Goal: Task Accomplishment & Management: Complete application form

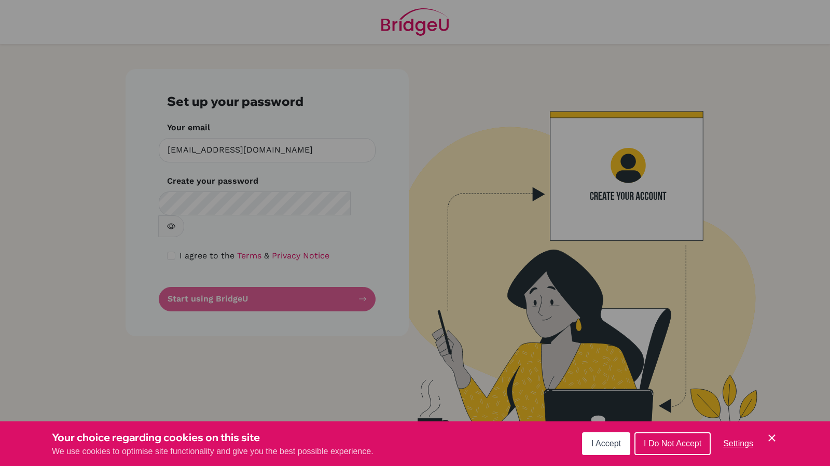
click at [602, 450] on button "I Accept" at bounding box center [606, 443] width 48 height 23
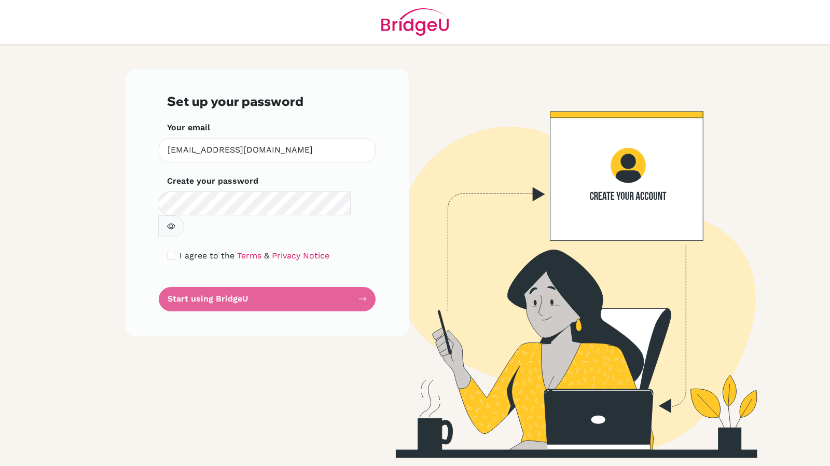
click at [175, 223] on icon "button" at bounding box center [171, 226] width 8 height 6
click at [175, 223] on icon "button" at bounding box center [173, 225] width 6 height 5
click at [253, 277] on form "Set up your password Your email sortegalydic@pembrokehill.org Invalid email Cre…" at bounding box center [267, 202] width 200 height 217
click at [221, 277] on form "Set up your password Your email sortegalydic@pembrokehill.org Invalid email Cre…" at bounding box center [267, 202] width 200 height 217
click at [262, 249] on label "I agree to the Terms & Privacy Notice" at bounding box center [254, 255] width 150 height 12
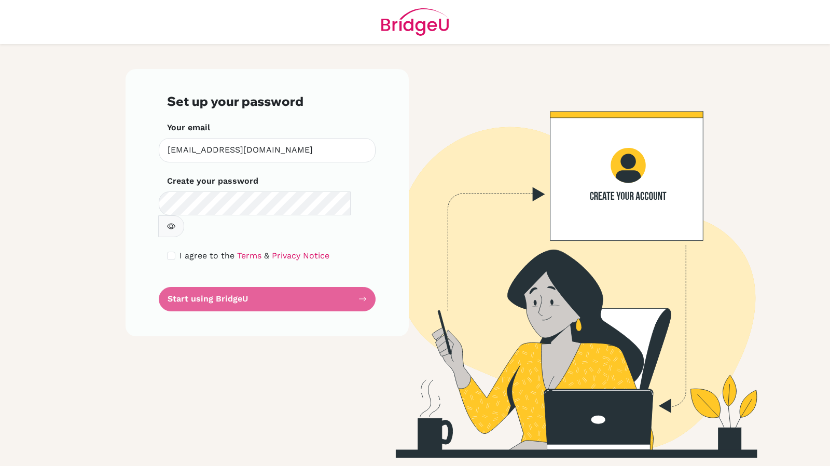
click at [262, 249] on label "I agree to the Terms & Privacy Notice" at bounding box center [254, 255] width 150 height 12
click at [205, 275] on form "Set up your password Your email sortegalydic@pembrokehill.org Invalid email Cre…" at bounding box center [267, 202] width 200 height 217
click at [361, 275] on form "Set up your password Your email sortegalydic@pembrokehill.org Invalid email Cre…" at bounding box center [267, 202] width 200 height 217
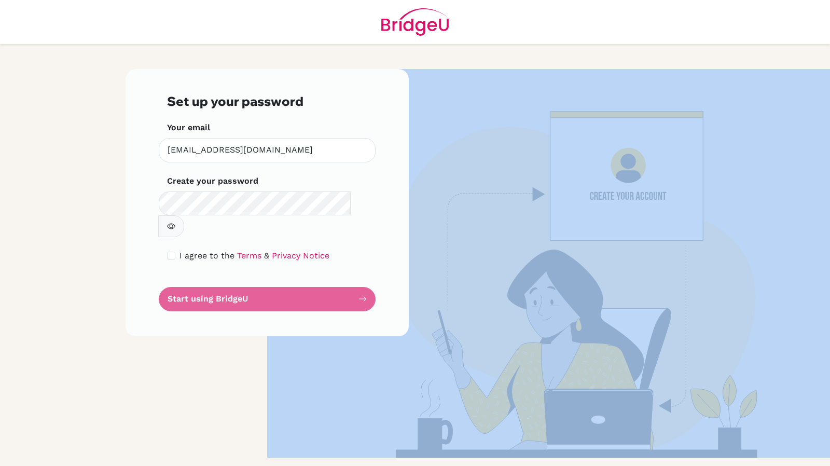
click at [361, 275] on form "Set up your password Your email sortegalydic@pembrokehill.org Invalid email Cre…" at bounding box center [267, 202] width 200 height 217
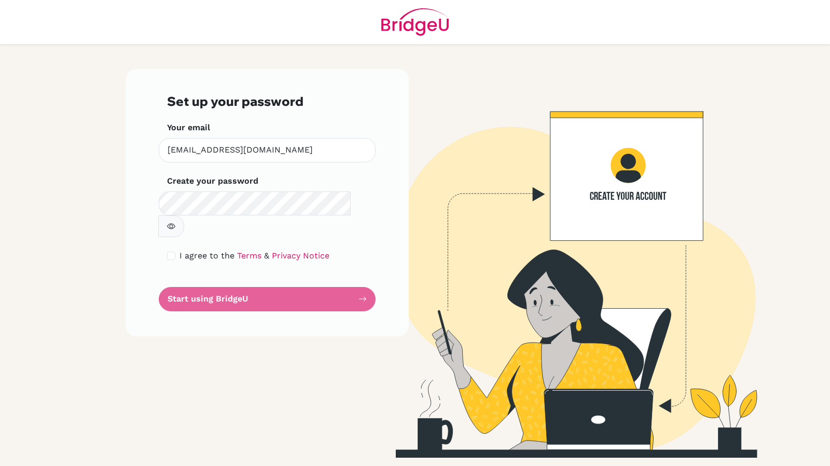
click at [363, 279] on form "Set up your password Your email sortegalydic@pembrokehill.org Invalid email Cre…" at bounding box center [267, 202] width 200 height 217
click at [227, 275] on form "Set up your password Your email sortegalydic@pembrokehill.org Invalid email Cre…" at bounding box center [267, 202] width 200 height 217
click at [645, 174] on img at bounding box center [562, 263] width 591 height 388
click at [634, 174] on img at bounding box center [562, 263] width 591 height 388
click at [647, 186] on img at bounding box center [562, 263] width 591 height 388
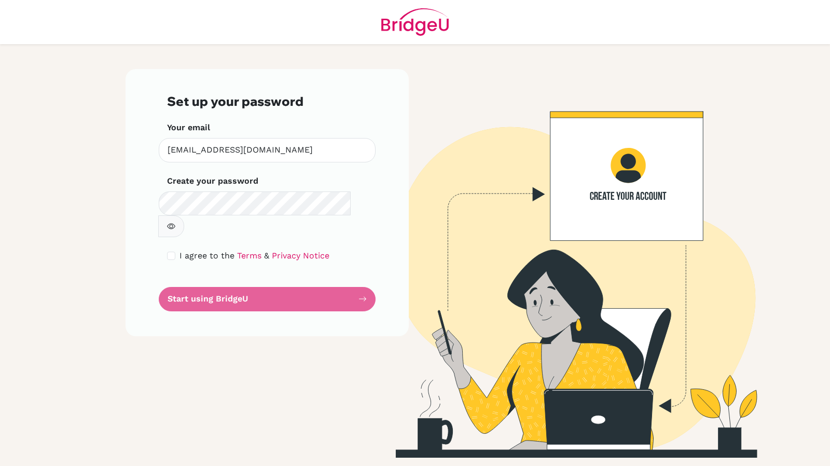
click at [668, 150] on img at bounding box center [562, 263] width 591 height 388
click at [264, 250] on span "&" at bounding box center [266, 255] width 5 height 10
click at [274, 250] on link "Privacy Notice" at bounding box center [301, 255] width 58 height 10
click at [175, 222] on icon "button" at bounding box center [171, 226] width 8 height 8
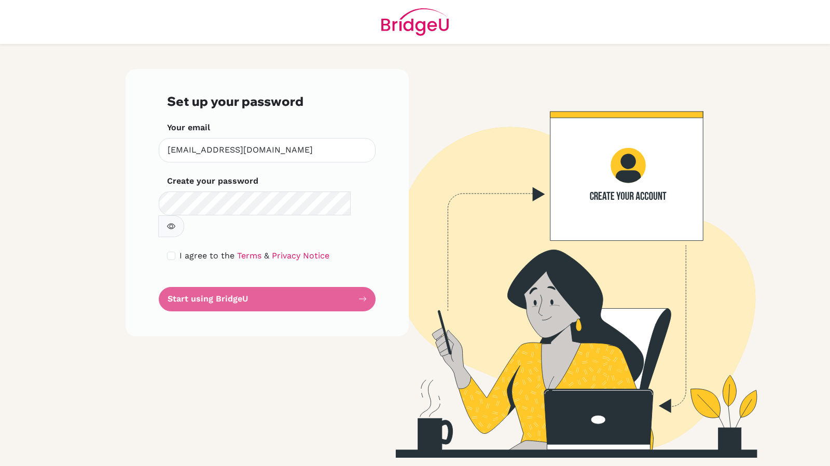
click at [362, 274] on form "Set up your password Your email sortegalydic@pembrokehill.org Invalid email Cre…" at bounding box center [267, 202] width 200 height 217
click at [413, 291] on div "Set up your password Your email sortegalydic@pembrokehill.org Invalid email Cre…" at bounding box center [267, 263] width 296 height 388
click at [241, 250] on link "Terms" at bounding box center [249, 255] width 24 height 10
click at [252, 276] on form "Set up your password Your email sortegalydic@pembrokehill.org Invalid email Cre…" at bounding box center [267, 202] width 200 height 217
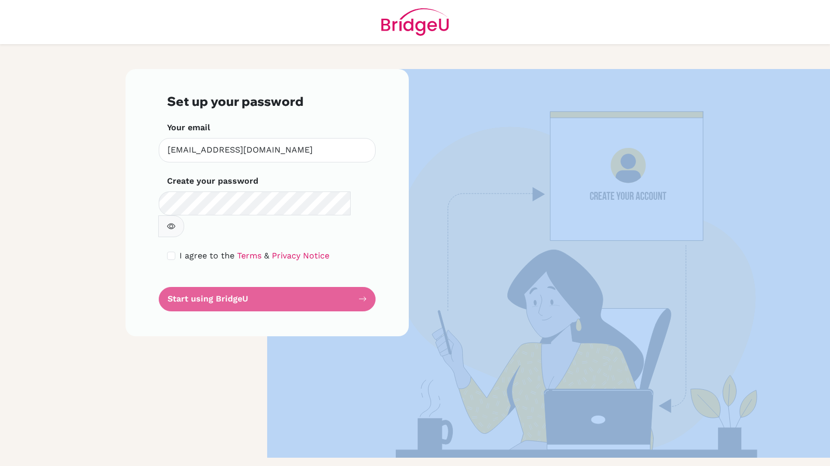
click at [252, 276] on form "Set up your password Your email sortegalydic@pembrokehill.org Invalid email Cre…" at bounding box center [267, 202] width 200 height 217
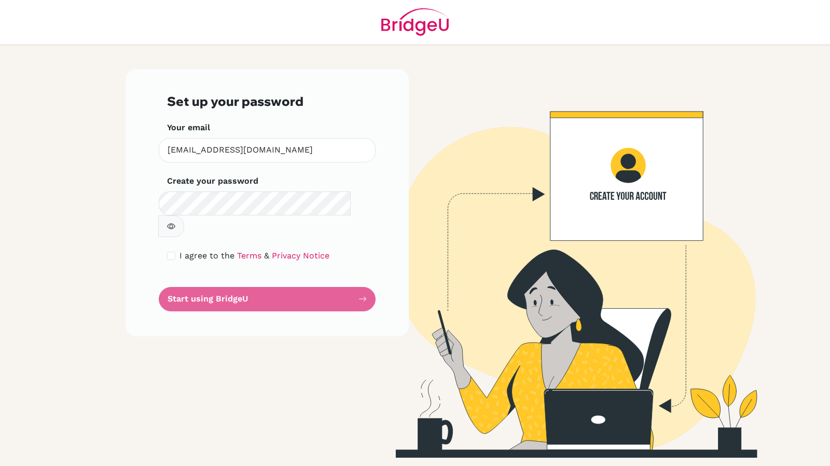
click at [364, 277] on form "Set up your password Your email sortegalydic@pembrokehill.org Invalid email Cre…" at bounding box center [267, 202] width 200 height 217
click at [615, 192] on img at bounding box center [562, 263] width 591 height 388
click at [535, 192] on img at bounding box center [562, 263] width 591 height 388
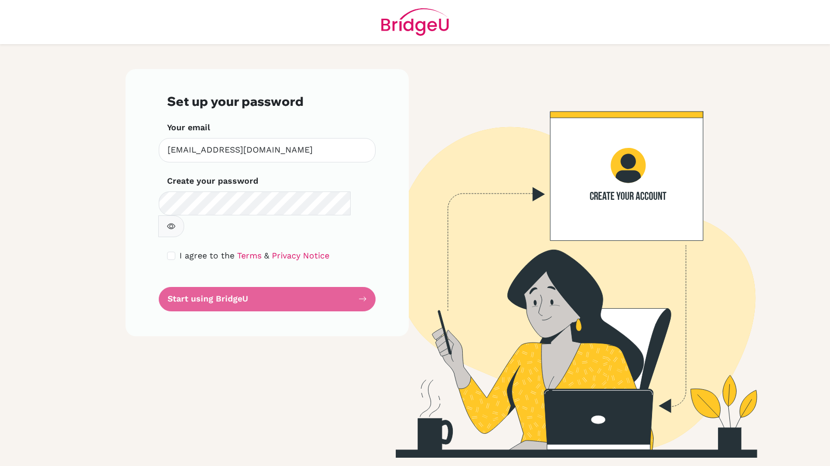
click at [535, 192] on img at bounding box center [562, 263] width 591 height 388
click at [369, 277] on div "Set up your password Your email sortegalydic@pembrokehill.org Invalid email Cre…" at bounding box center [266, 202] width 283 height 266
click at [364, 274] on form "Set up your password Your email sortegalydic@pembrokehill.org Invalid email Cre…" at bounding box center [267, 202] width 200 height 217
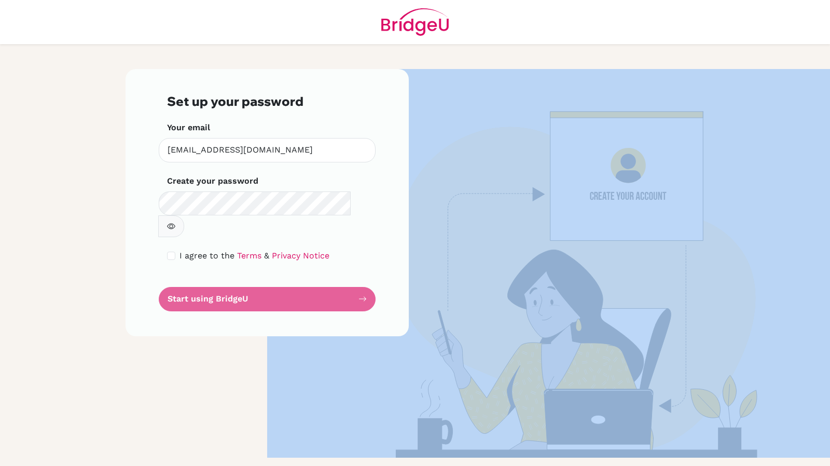
click at [364, 274] on form "Set up your password Your email sortegalydic@pembrokehill.org Invalid email Cre…" at bounding box center [267, 202] width 200 height 217
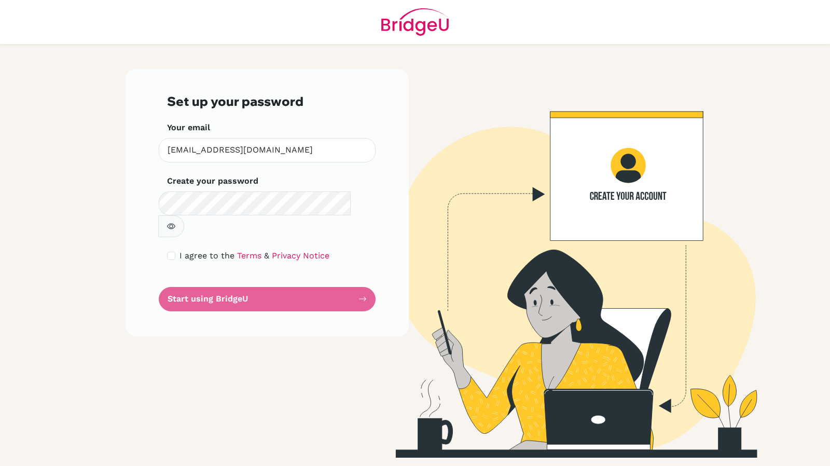
click at [364, 274] on form "Set up your password Your email sortegalydic@pembrokehill.org Invalid email Cre…" at bounding box center [267, 202] width 200 height 217
click at [276, 250] on link "Privacy Notice" at bounding box center [301, 255] width 58 height 10
click at [215, 280] on form "Set up your password Your email sortegalydic@pembrokehill.org Invalid email Cre…" at bounding box center [267, 202] width 200 height 217
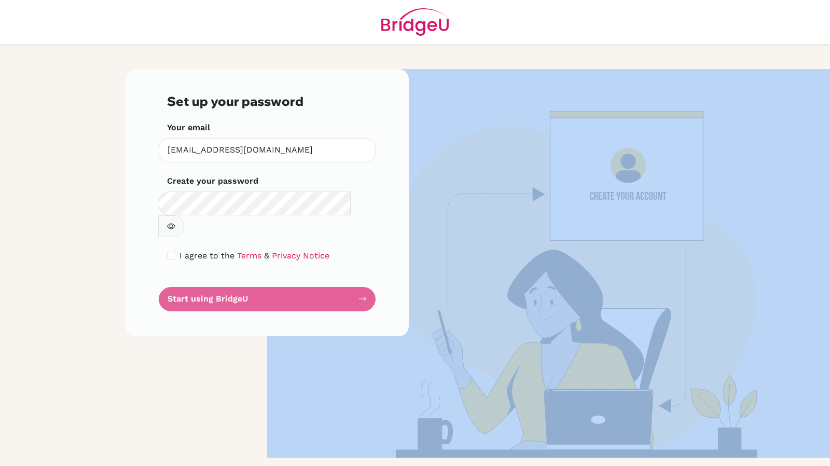
click at [215, 280] on form "Set up your password Your email sortegalydic@pembrokehill.org Invalid email Cre…" at bounding box center [267, 202] width 200 height 217
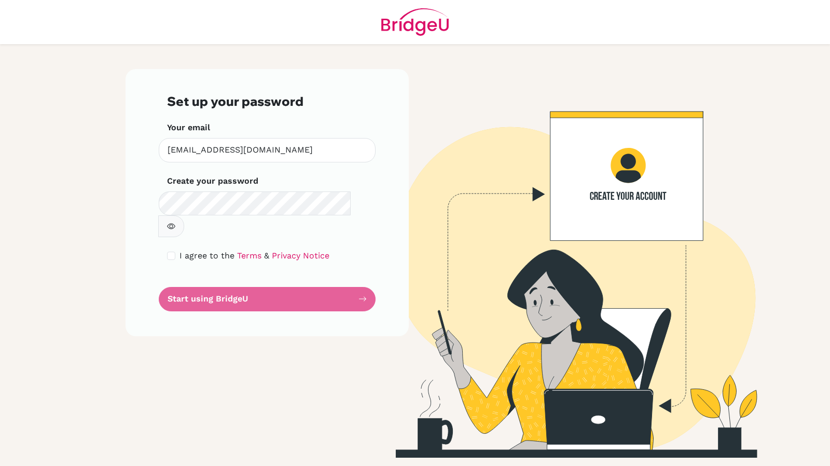
click at [216, 343] on div "Set up your password Your email sortegalydic@pembrokehill.org Invalid email Cre…" at bounding box center [267, 263] width 296 height 388
click at [175, 222] on icon "button" at bounding box center [171, 226] width 8 height 8
click at [327, 258] on form "Set up your password Your email sortegalydic@pembrokehill.org Invalid email Cre…" at bounding box center [267, 202] width 200 height 217
click at [175, 222] on icon "button" at bounding box center [171, 226] width 8 height 8
click at [359, 278] on form "Set up your password Your email sortegalydic@pembrokehill.org Invalid email Cre…" at bounding box center [267, 202] width 200 height 217
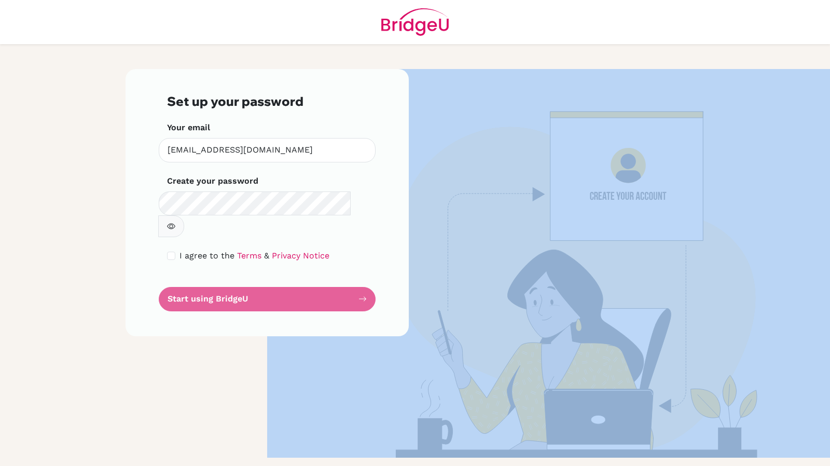
click at [359, 278] on form "Set up your password Your email sortegalydic@pembrokehill.org Invalid email Cre…" at bounding box center [267, 202] width 200 height 217
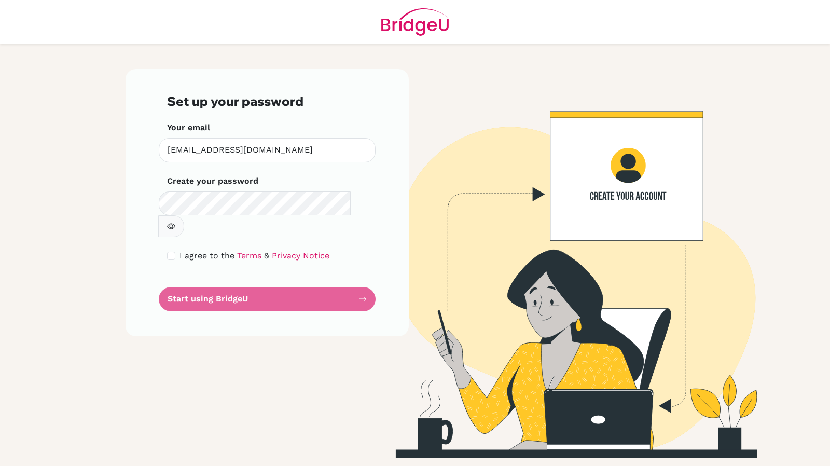
click at [359, 279] on form "Set up your password Your email sortegalydic@pembrokehill.org Invalid email Cre…" at bounding box center [267, 202] width 200 height 217
click at [359, 280] on form "Set up your password Your email sortegalydic@pembrokehill.org Invalid email Cre…" at bounding box center [267, 202] width 200 height 217
click at [600, 199] on img at bounding box center [562, 263] width 591 height 388
click at [625, 167] on img at bounding box center [562, 263] width 591 height 388
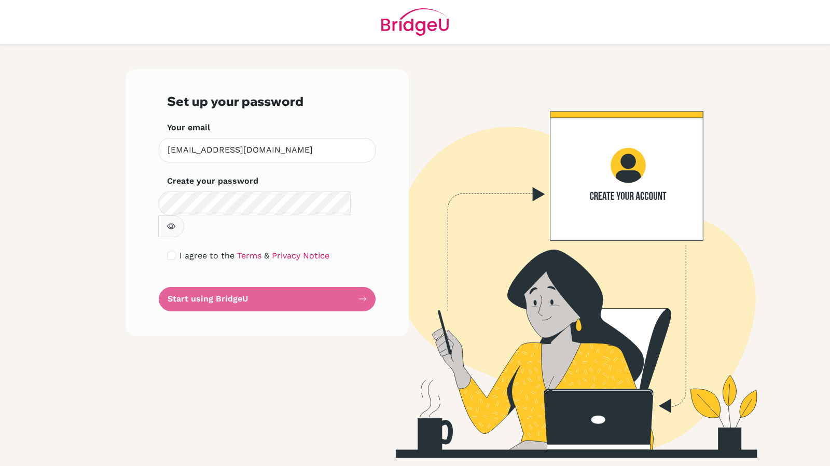
click at [625, 167] on img at bounding box center [562, 263] width 591 height 388
click at [625, 169] on img at bounding box center [562, 263] width 591 height 388
click at [622, 173] on img at bounding box center [562, 263] width 591 height 388
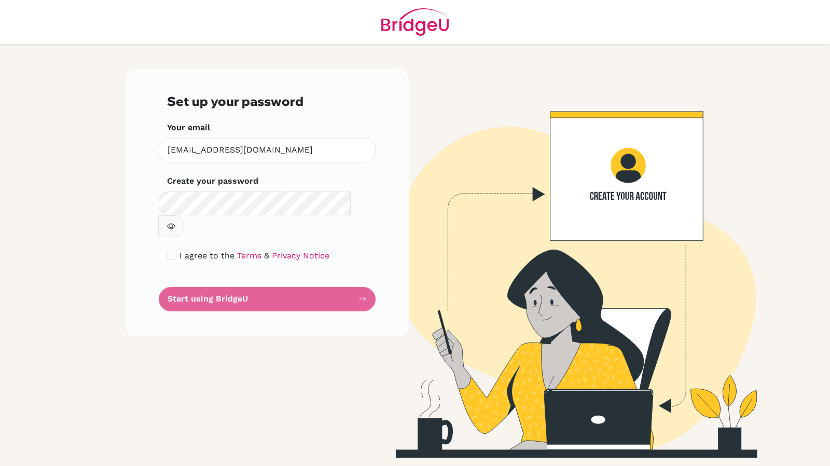
click at [276, 270] on form "Set up your password Your email sortegalydic@pembrokehill.org Invalid email Cre…" at bounding box center [267, 202] width 200 height 217
click at [270, 282] on form "Set up your password Your email sortegalydic@pembrokehill.org Invalid email Cre…" at bounding box center [267, 202] width 200 height 217
click at [268, 283] on form "Set up your password Your email sortegalydic@pembrokehill.org Invalid email Cre…" at bounding box center [267, 202] width 200 height 217
click at [207, 277] on form "Set up your password Your email sortegalydic@pembrokehill.org Invalid email Cre…" at bounding box center [267, 202] width 200 height 217
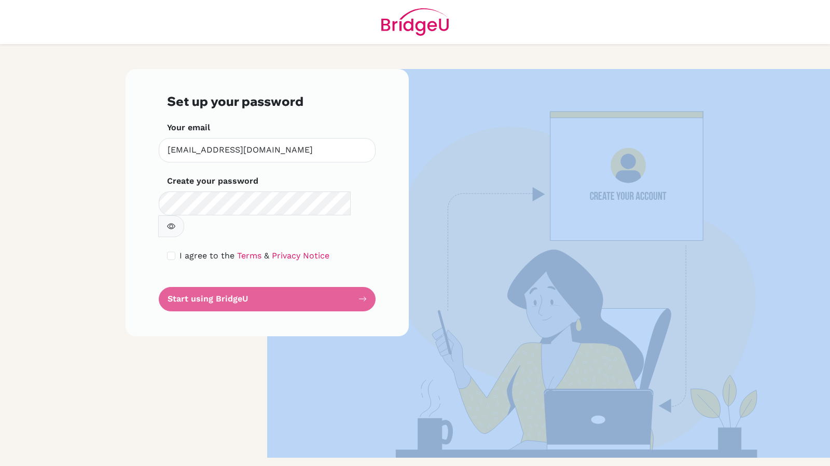
click at [207, 277] on form "Set up your password Your email sortegalydic@pembrokehill.org Invalid email Cre…" at bounding box center [267, 202] width 200 height 217
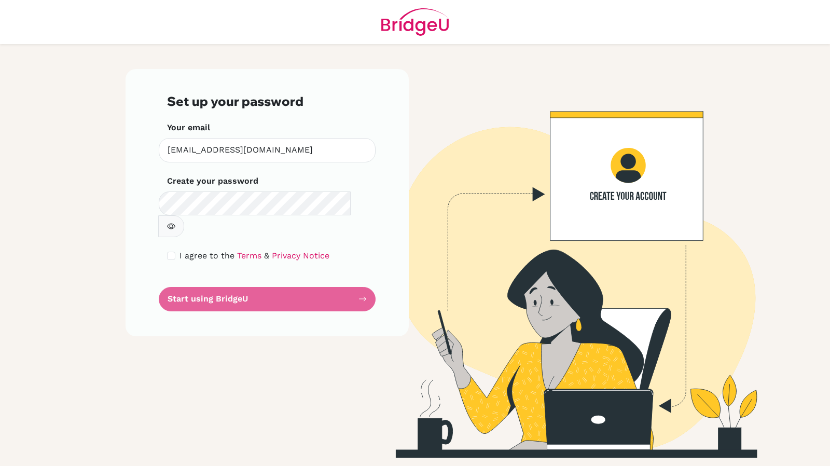
click at [207, 277] on form "Set up your password Your email sortegalydic@pembrokehill.org Invalid email Cre…" at bounding box center [267, 202] width 200 height 217
click at [713, 283] on img at bounding box center [562, 263] width 591 height 388
click at [262, 279] on form "Set up your password Your email sortegalydic@pembrokehill.org Invalid email Cre…" at bounding box center [267, 202] width 200 height 217
click at [262, 280] on form "Set up your password Your email sortegalydic@pembrokehill.org Invalid email Cre…" at bounding box center [267, 202] width 200 height 217
click at [310, 275] on form "Set up your password Your email sortegalydic@pembrokehill.org Invalid email Cre…" at bounding box center [267, 202] width 200 height 217
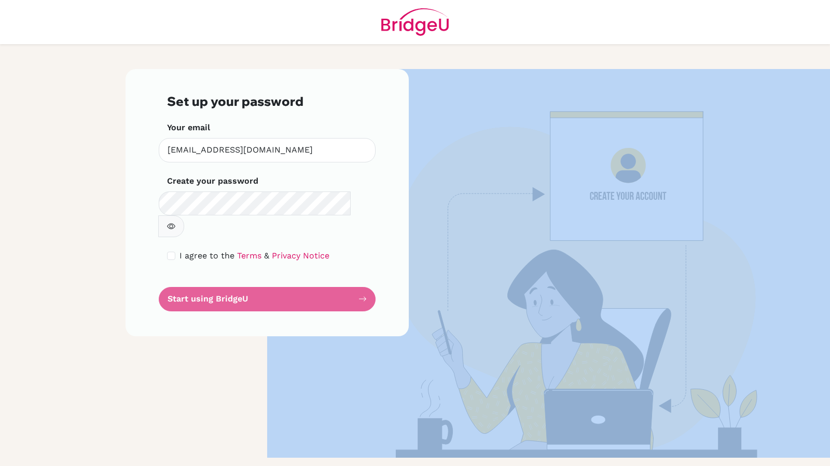
click at [310, 275] on form "Set up your password Your email sortegalydic@pembrokehill.org Invalid email Cre…" at bounding box center [267, 202] width 200 height 217
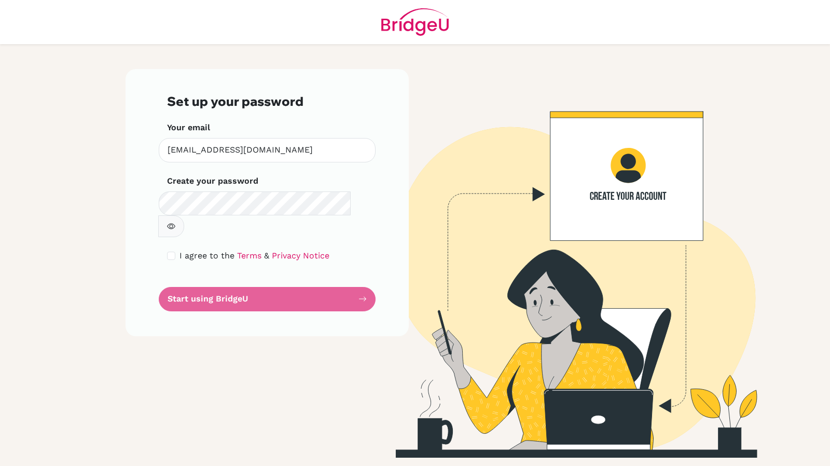
click at [311, 275] on form "Set up your password Your email sortegalydic@pembrokehill.org Invalid email Cre…" at bounding box center [267, 202] width 200 height 217
click at [363, 276] on form "Set up your password Your email sortegalydic@pembrokehill.org Invalid email Cre…" at bounding box center [267, 202] width 200 height 217
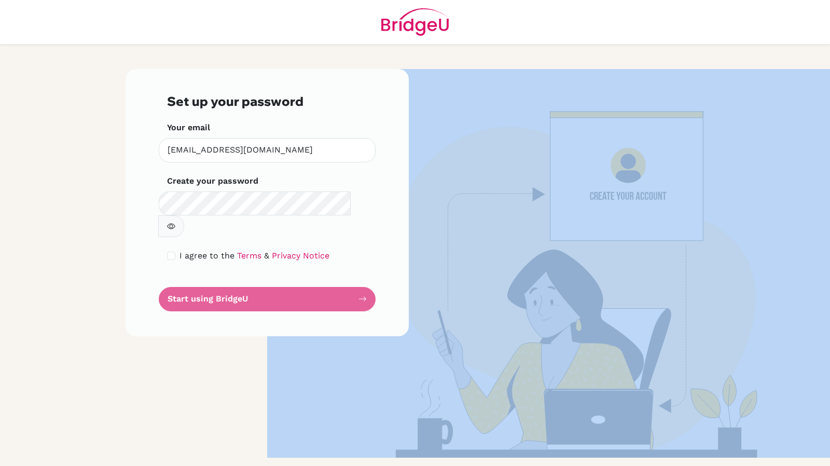
click at [363, 276] on form "Set up your password Your email sortegalydic@pembrokehill.org Invalid email Cre…" at bounding box center [267, 202] width 200 height 217
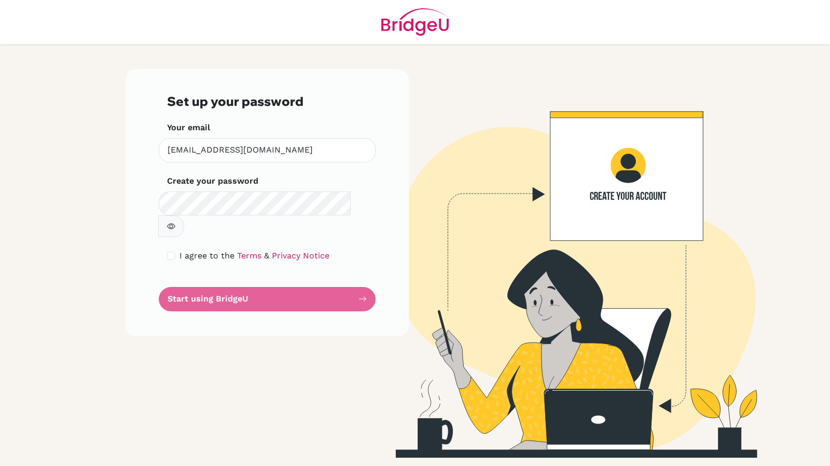
click at [364, 278] on form "Set up your password Your email sortegalydic@pembrokehill.org Invalid email Cre…" at bounding box center [267, 202] width 200 height 217
click at [290, 250] on link "Privacy Notice" at bounding box center [301, 255] width 58 height 10
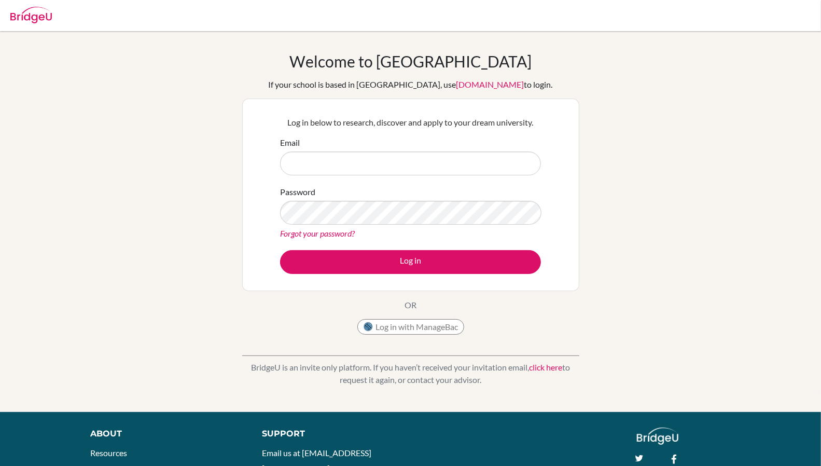
click at [375, 162] on input "Email" at bounding box center [410, 163] width 261 height 24
type input "S"
type input "[EMAIL_ADDRESS]"
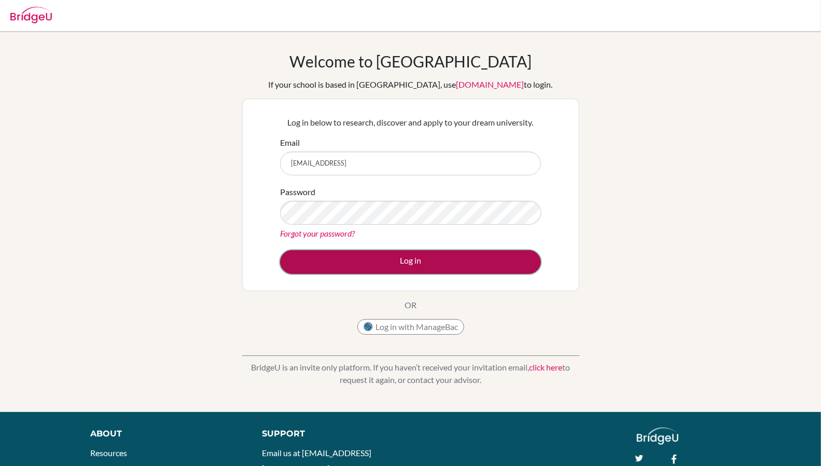
click at [408, 261] on button "Log in" at bounding box center [410, 262] width 261 height 24
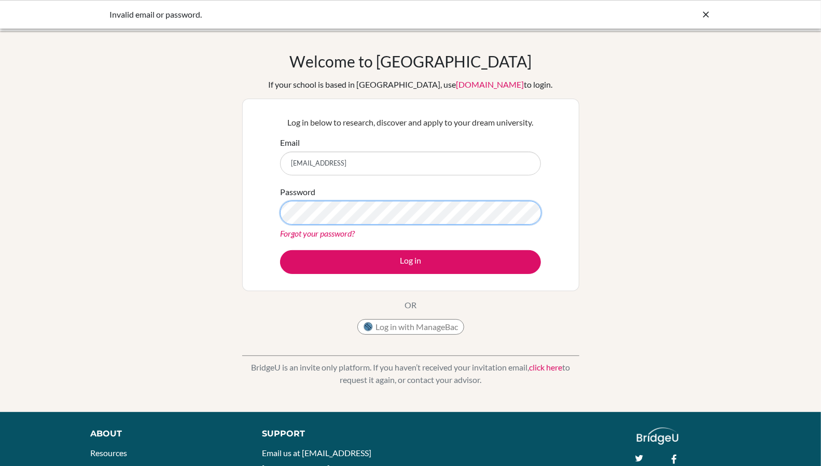
click at [280, 250] on button "Log in" at bounding box center [410, 262] width 261 height 24
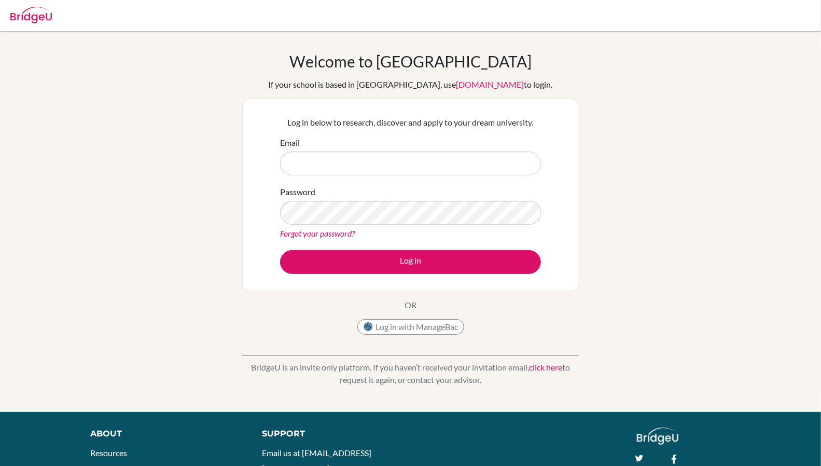
click at [489, 162] on input "Email" at bounding box center [410, 163] width 261 height 24
click at [391, 164] on input "[EMAIL_ADDRESS][DOMAIN_NAME]" at bounding box center [410, 163] width 261 height 24
type input "s"
type input "[EMAIL_ADDRESS][DOMAIN_NAME]"
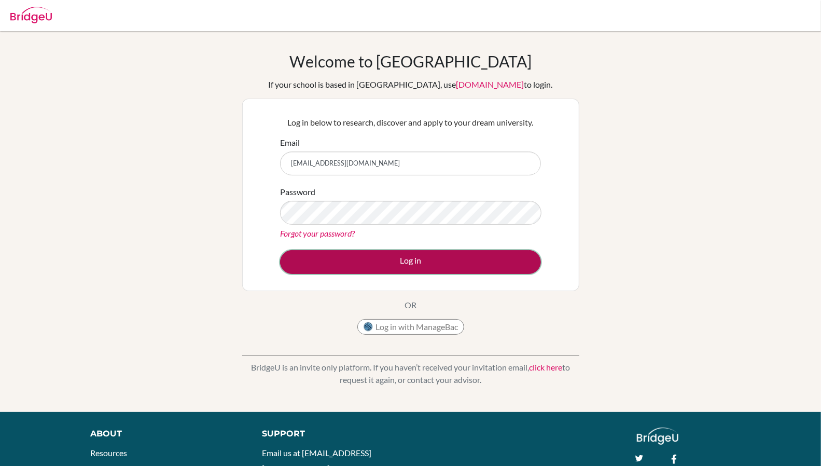
click at [409, 265] on button "Log in" at bounding box center [410, 262] width 261 height 24
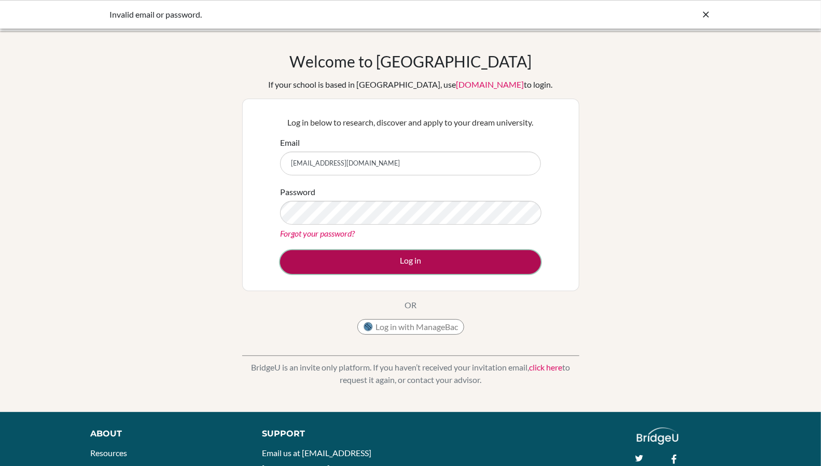
click at [383, 259] on button "Log in" at bounding box center [410, 262] width 261 height 24
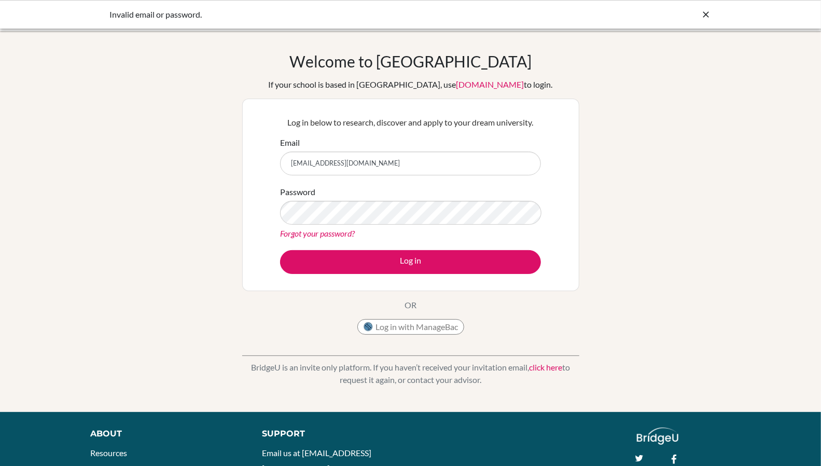
click at [456, 83] on link "[DOMAIN_NAME]" at bounding box center [490, 84] width 68 height 10
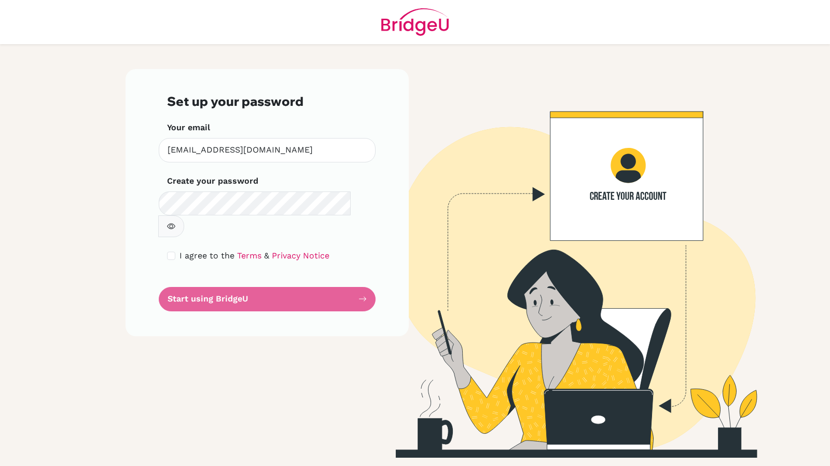
click at [310, 280] on form "Set up your password Your email sortegalydic@pembrokehill.org Invalid email Cre…" at bounding box center [267, 202] width 200 height 217
click at [184, 215] on button "button" at bounding box center [171, 226] width 26 height 22
click at [240, 290] on div "Set up your password Your email sortegalydic@pembrokehill.org Invalid email Cre…" at bounding box center [266, 202] width 283 height 266
click at [249, 272] on form "Set up your password Your email sortegalydic@pembrokehill.org Invalid email Cre…" at bounding box center [267, 202] width 200 height 217
click at [245, 250] on link "Terms" at bounding box center [249, 255] width 24 height 10
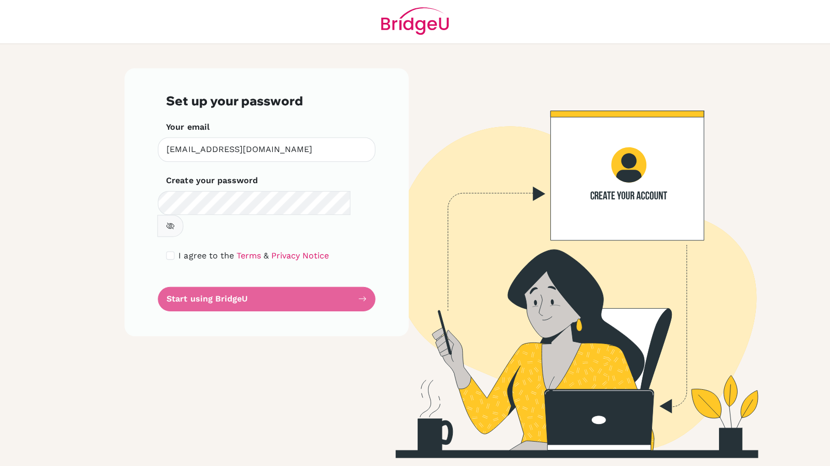
click at [286, 279] on form "Set up your password Your email sortegalydic@pembrokehill.org Invalid email Cre…" at bounding box center [267, 202] width 200 height 217
click at [308, 273] on form "Set up your password Your email sortegalydic@pembrokehill.org Invalid email Cre…" at bounding box center [267, 202] width 200 height 217
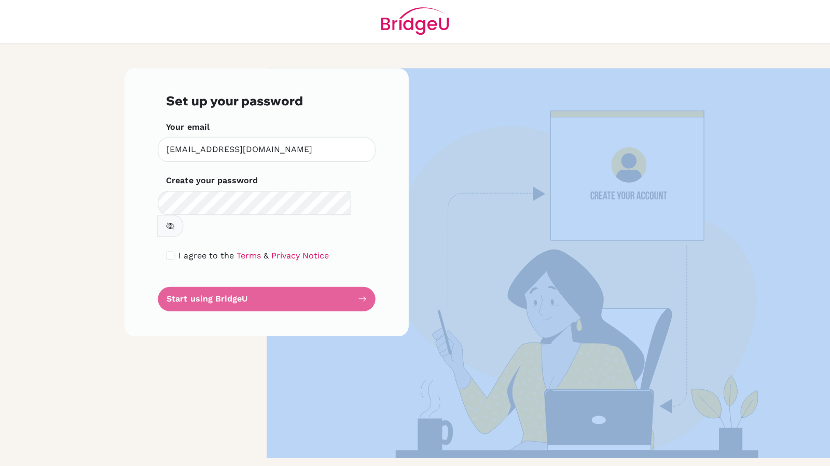
click at [308, 273] on form "Set up your password Your email sortegalydic@pembrokehill.org Invalid email Cre…" at bounding box center [267, 202] width 200 height 217
click at [294, 250] on link "Privacy Notice" at bounding box center [301, 255] width 58 height 10
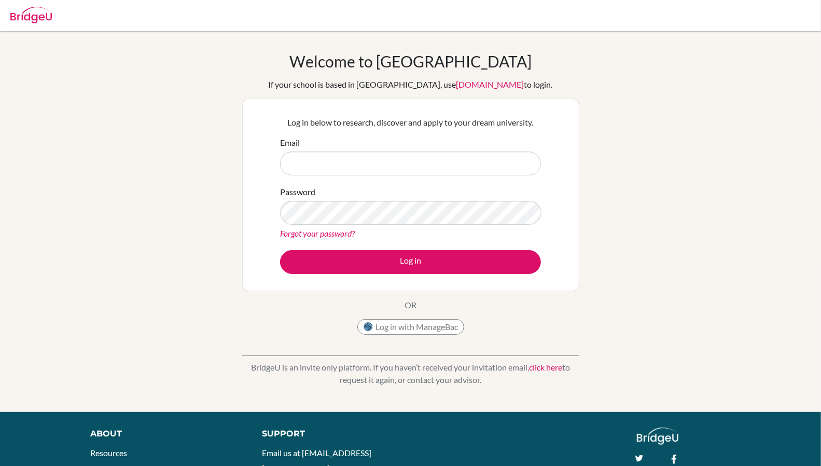
click at [371, 162] on input "Email" at bounding box center [410, 163] width 261 height 24
click at [458, 231] on div "Forgot your password?" at bounding box center [410, 233] width 261 height 12
click at [373, 165] on input "Email" at bounding box center [410, 163] width 261 height 24
type input "[EMAIL_ADDRESS][DOMAIN_NAME]"
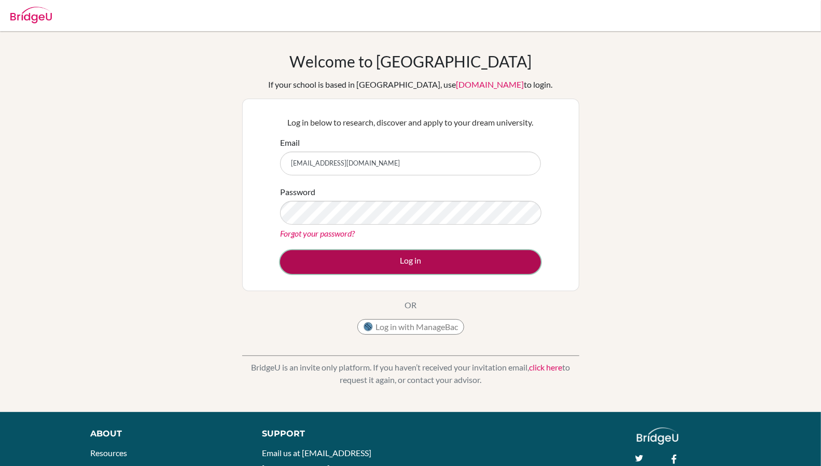
click at [415, 263] on button "Log in" at bounding box center [410, 262] width 261 height 24
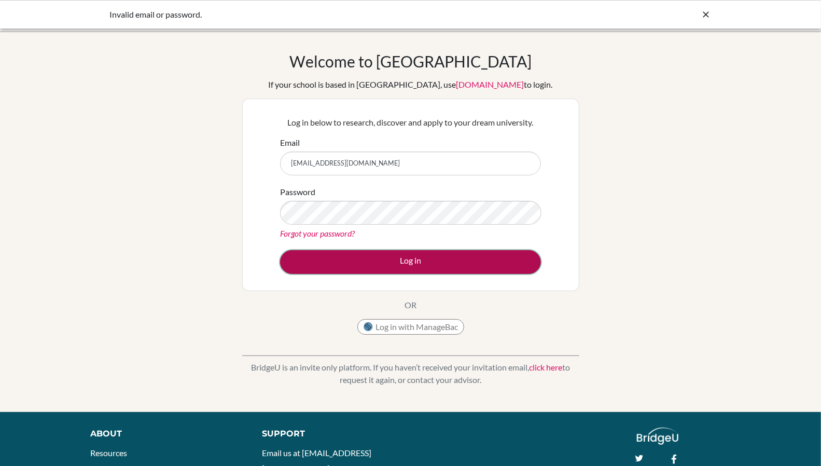
click at [417, 261] on button "Log in" at bounding box center [410, 262] width 261 height 24
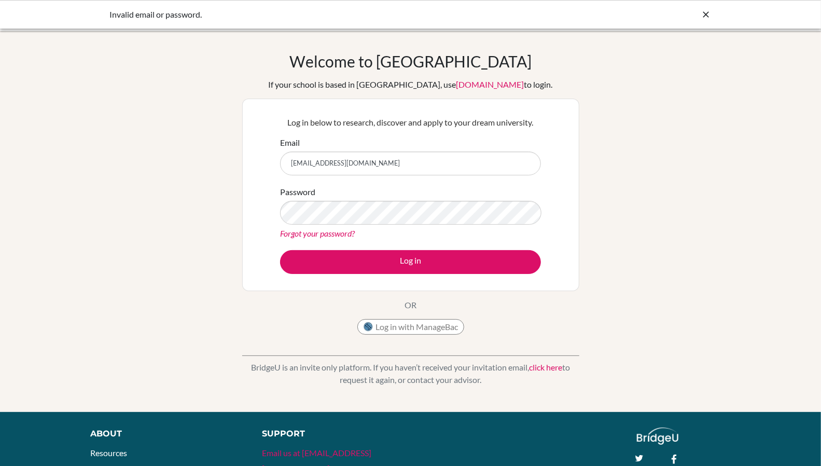
click at [344, 447] on link "Email us at [EMAIL_ADDRESS][DOMAIN_NAME]" at bounding box center [316, 459] width 109 height 25
click at [276, 454] on link "Email us at [EMAIL_ADDRESS][DOMAIN_NAME]" at bounding box center [316, 459] width 109 height 25
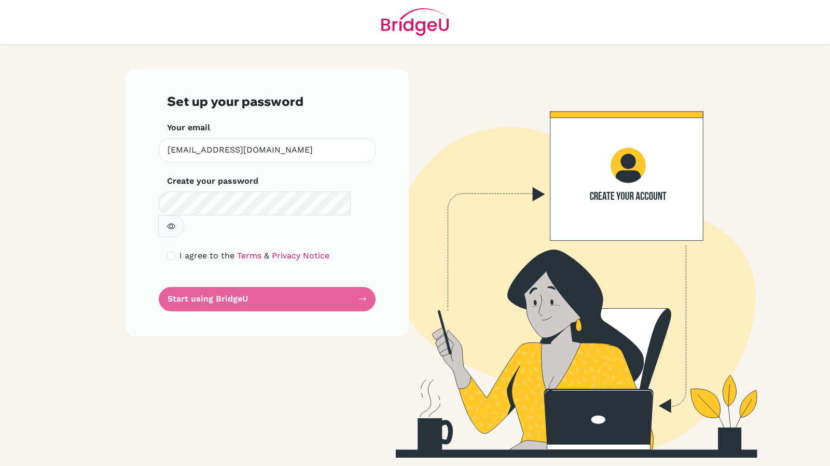
click at [574, 192] on img at bounding box center [562, 263] width 591 height 388
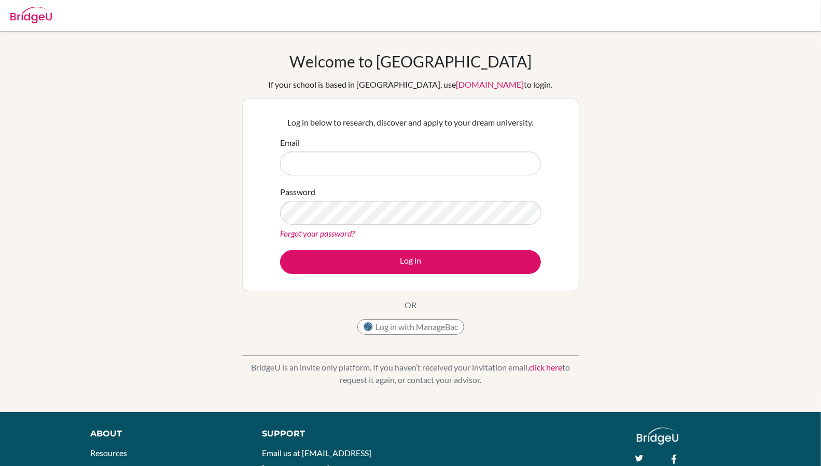
click at [414, 163] on input "Email" at bounding box center [410, 163] width 261 height 24
click at [428, 164] on input "Email" at bounding box center [410, 163] width 261 height 24
